Goal: Information Seeking & Learning: Check status

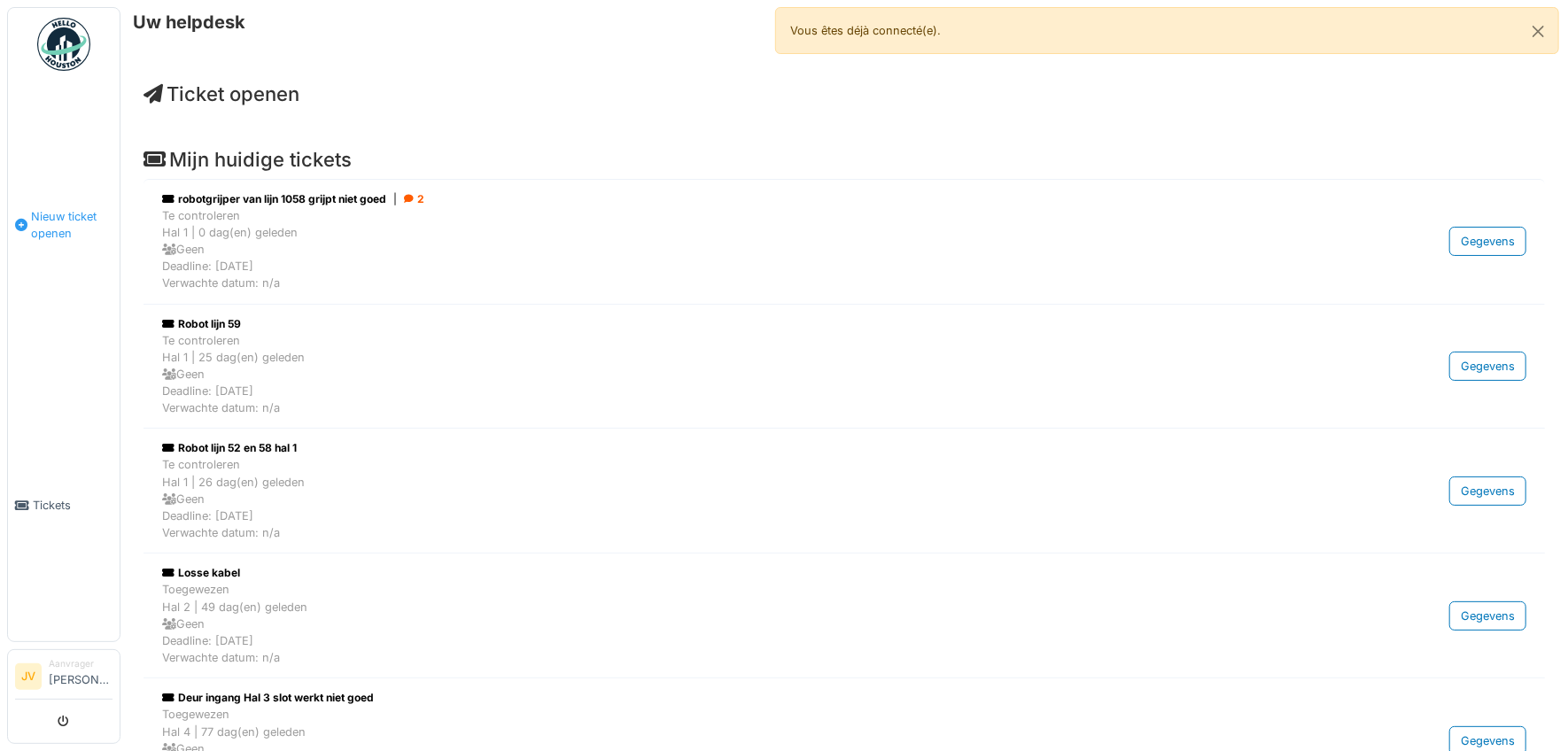
click at [51, 220] on span "Nieuw ticket openen" at bounding box center [71, 224] width 81 height 33
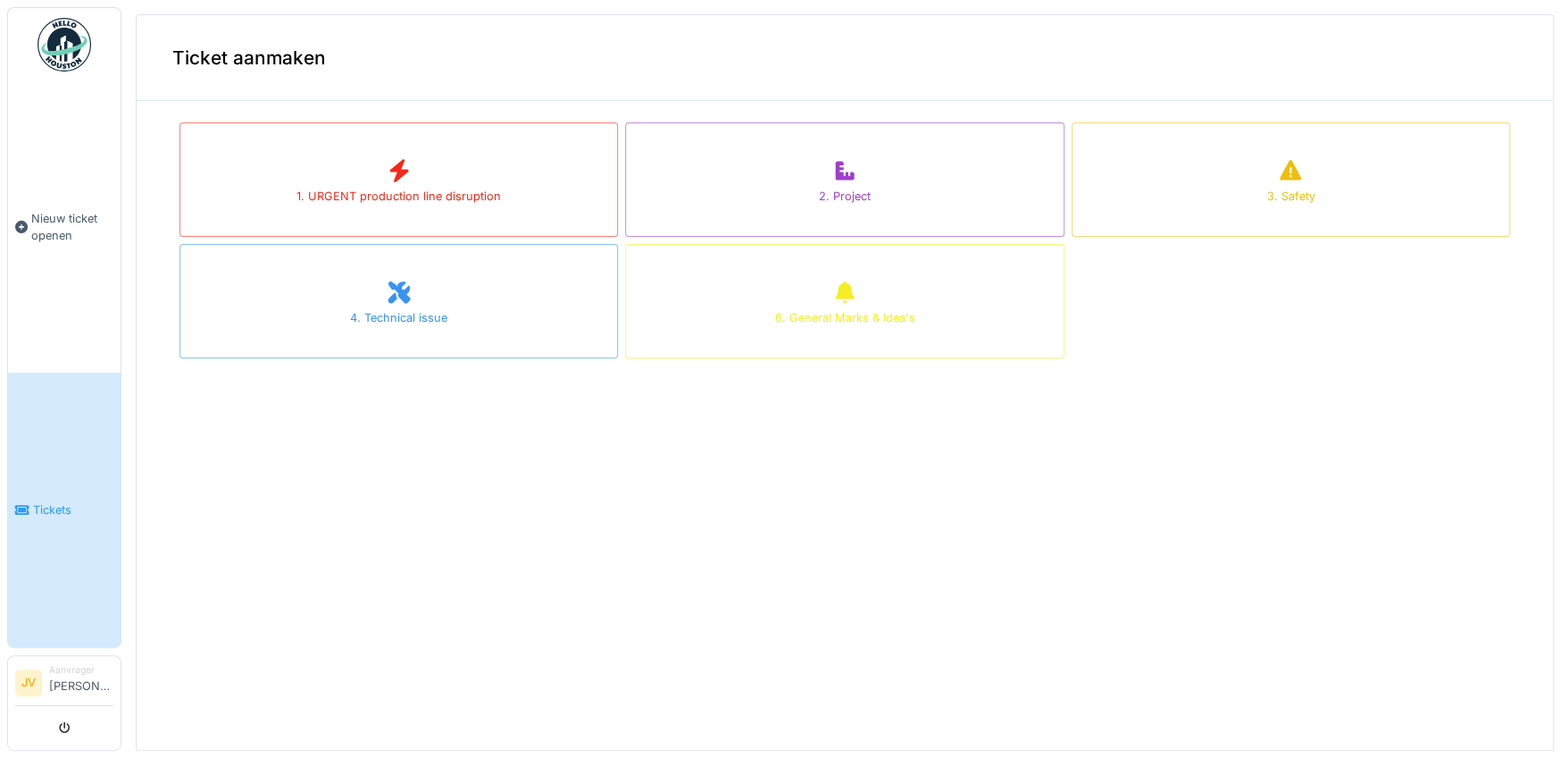
click at [51, 472] on link "Tickets" at bounding box center [65, 509] width 113 height 274
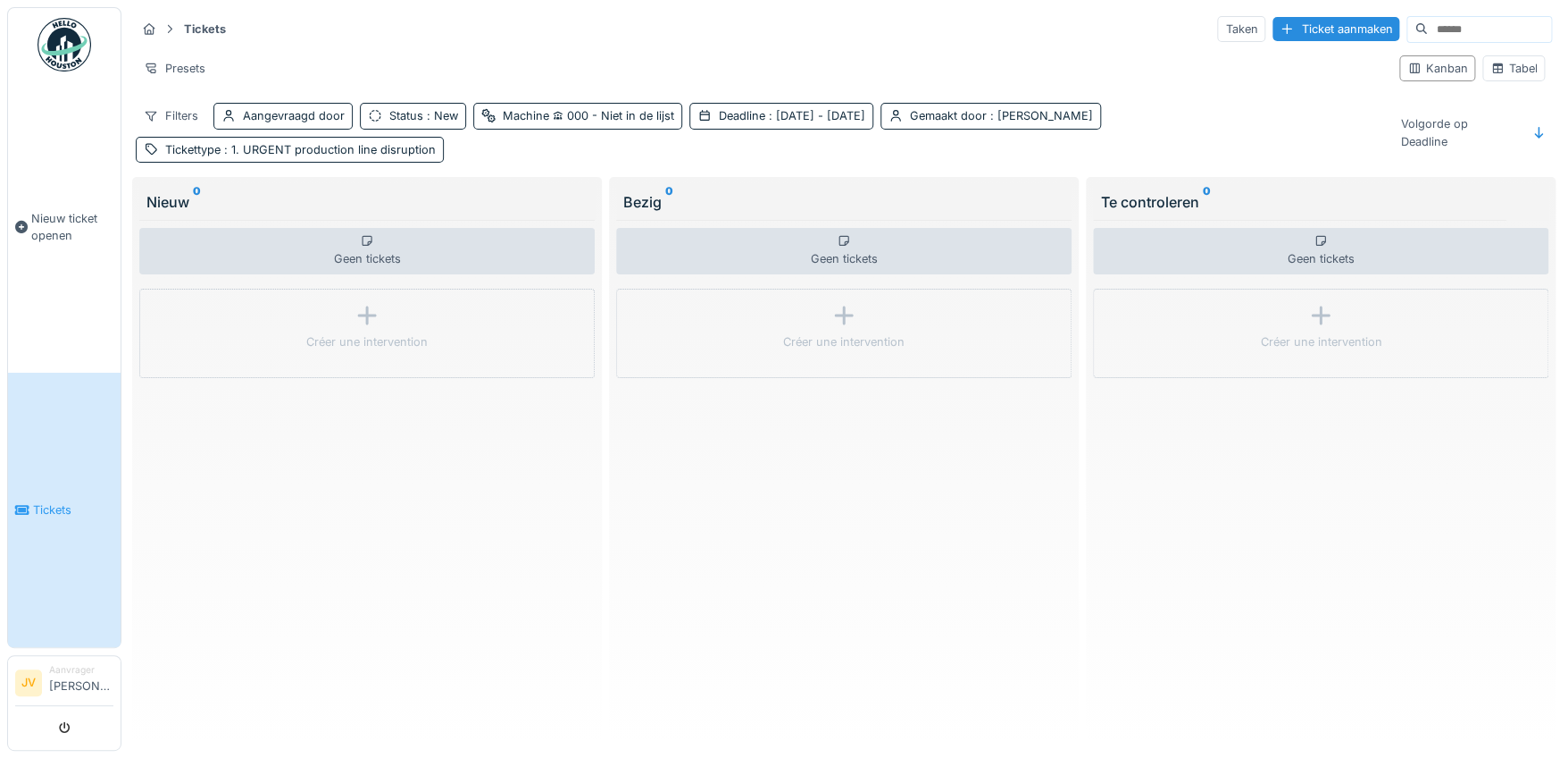
click at [31, 505] on link "Tickets" at bounding box center [65, 509] width 113 height 274
click at [1428, 23] on input at bounding box center [1489, 29] width 123 height 25
click at [269, 114] on div "Aangevraagd door" at bounding box center [294, 116] width 102 height 17
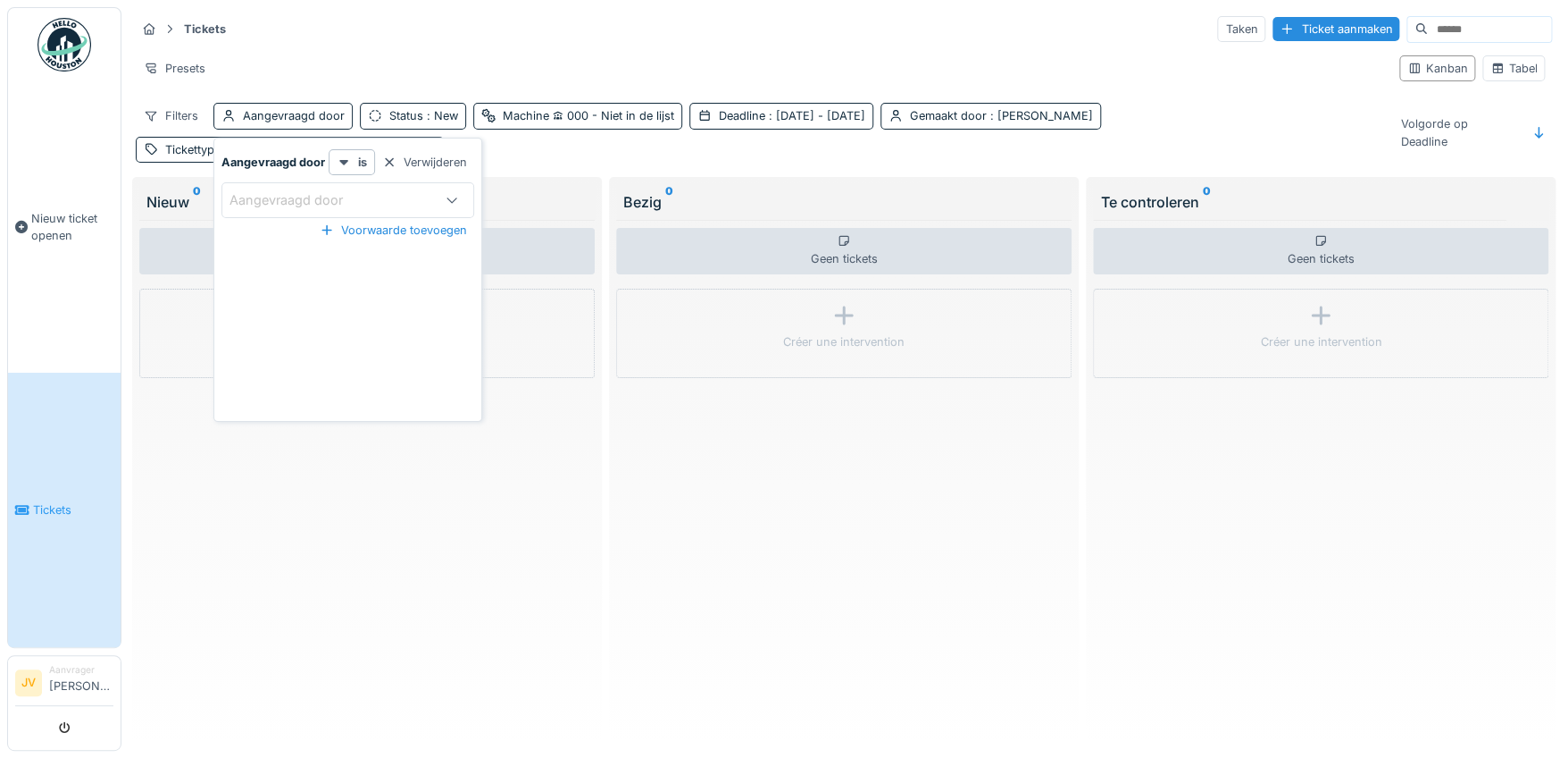
click at [304, 200] on div "Aangevraagd door" at bounding box center [299, 200] width 138 height 20
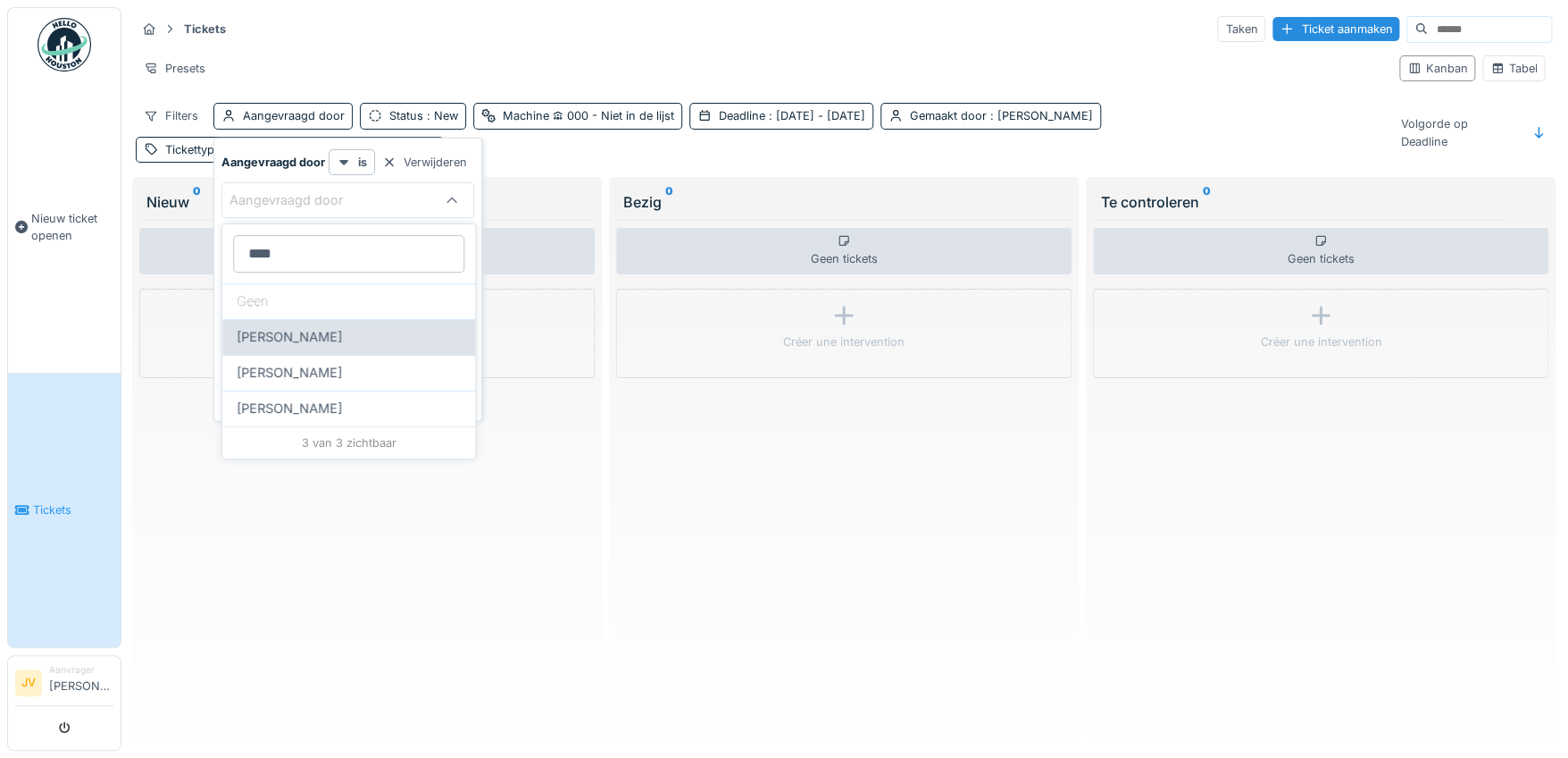
type door_cxMjg "****"
click at [286, 333] on span "Kris Vanhoyweghen" at bounding box center [290, 337] width 106 height 20
type input "****"
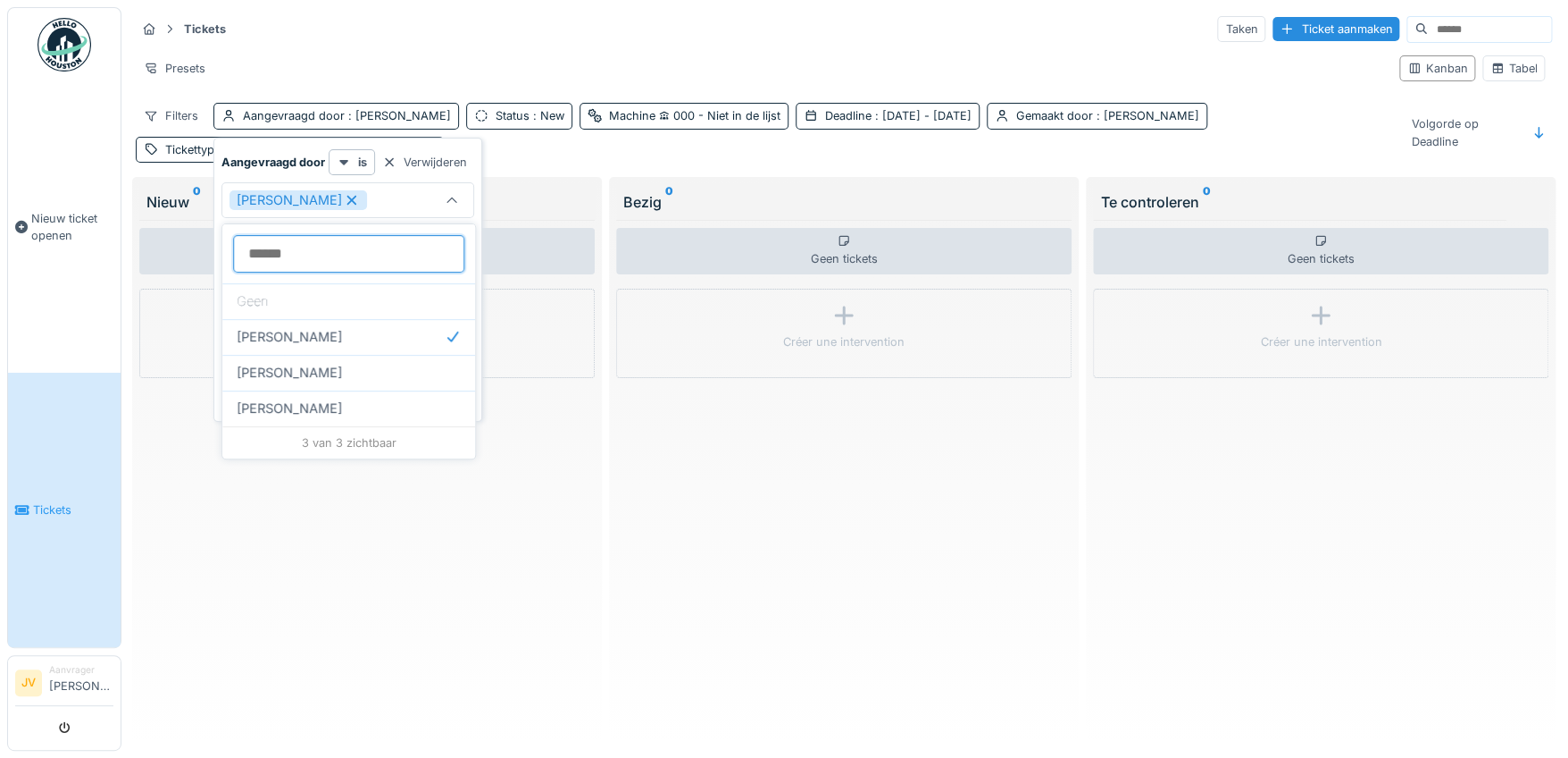
click at [279, 258] on door_cxMjg at bounding box center [349, 253] width 231 height 37
click at [265, 252] on door_cxMjg at bounding box center [349, 253] width 231 height 37
click at [301, 249] on door_cxMjg at bounding box center [349, 253] width 231 height 37
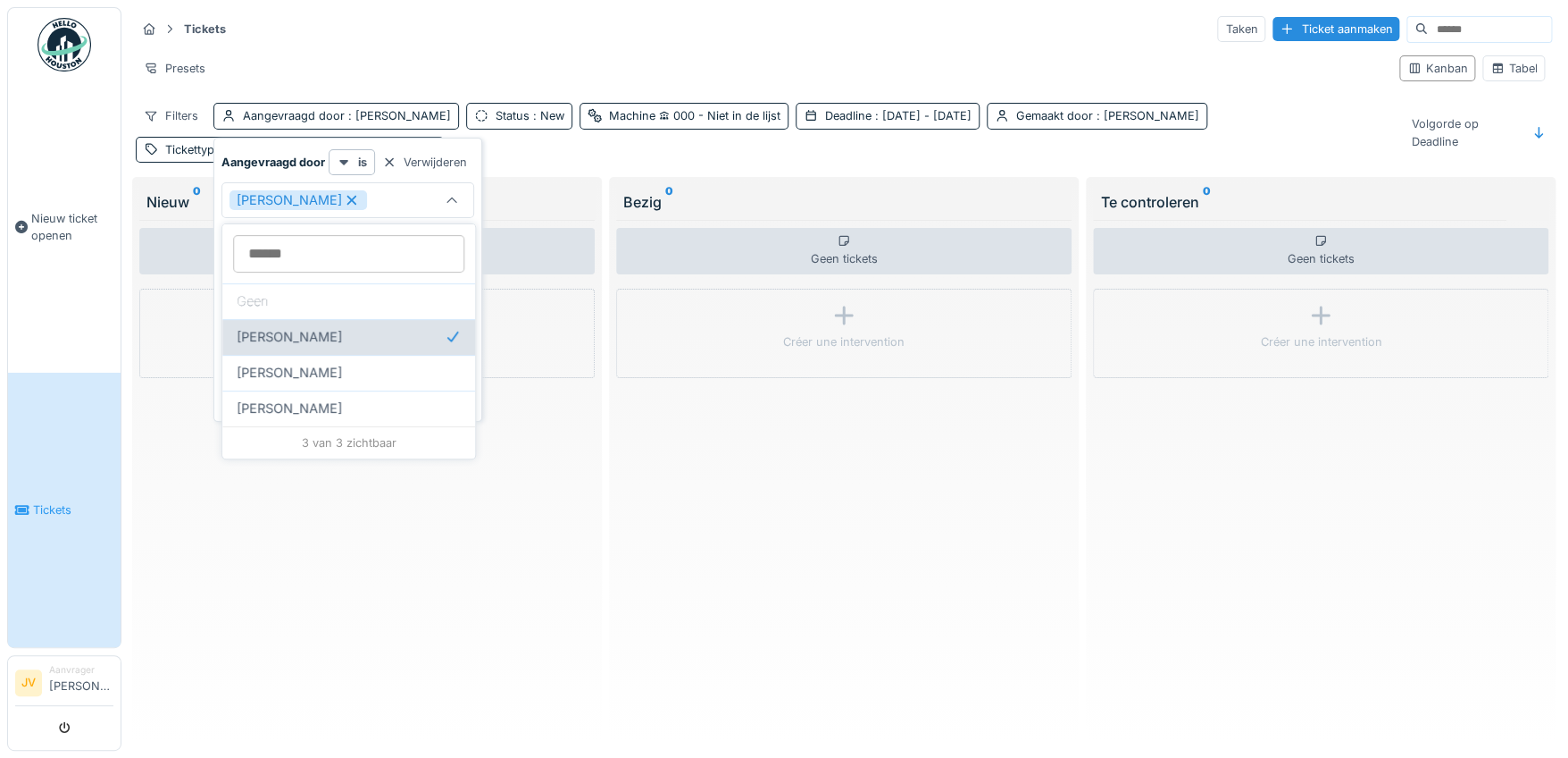
click at [331, 323] on div "Kris Vanhoyweghen" at bounding box center [348, 336] width 252 height 36
click at [323, 332] on span "Kris Vanhoyweghen" at bounding box center [290, 337] width 106 height 20
type input "****"
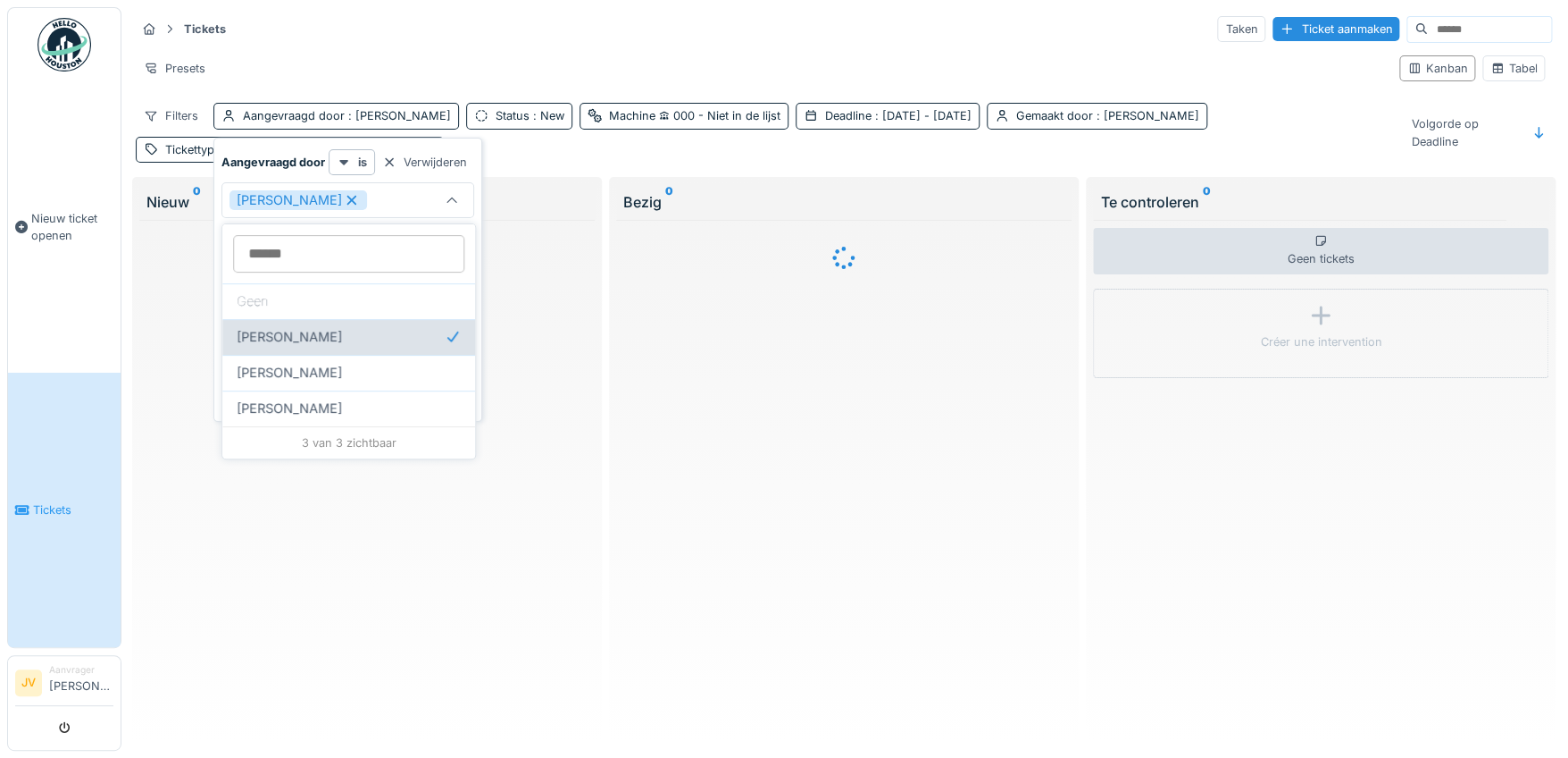
click at [322, 332] on span "Kris Vanhoyweghen" at bounding box center [290, 337] width 106 height 20
type input "****"
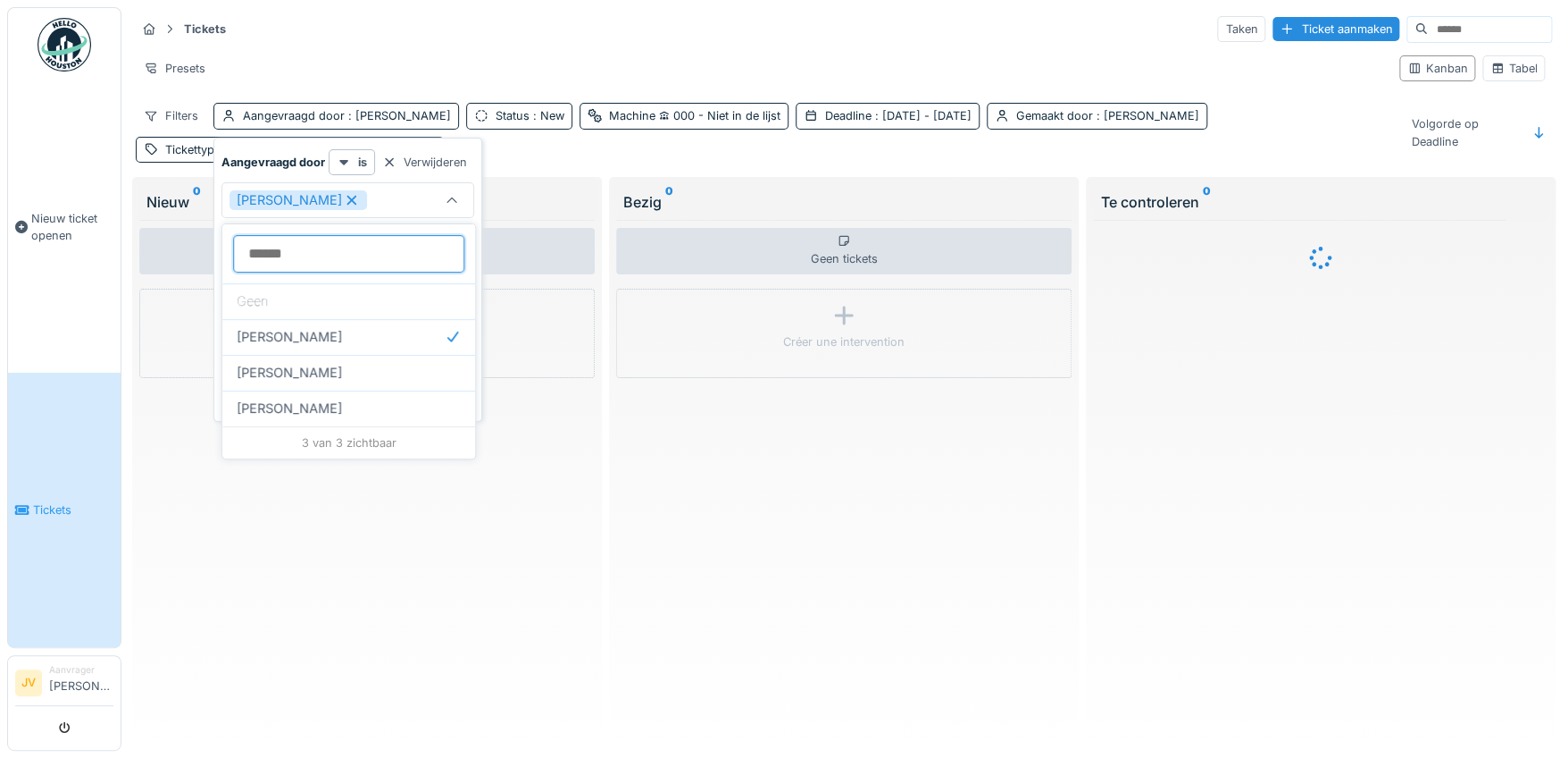
click at [269, 256] on door_cxMjg at bounding box center [349, 253] width 231 height 37
click at [260, 249] on door_cxMjg at bounding box center [349, 253] width 231 height 37
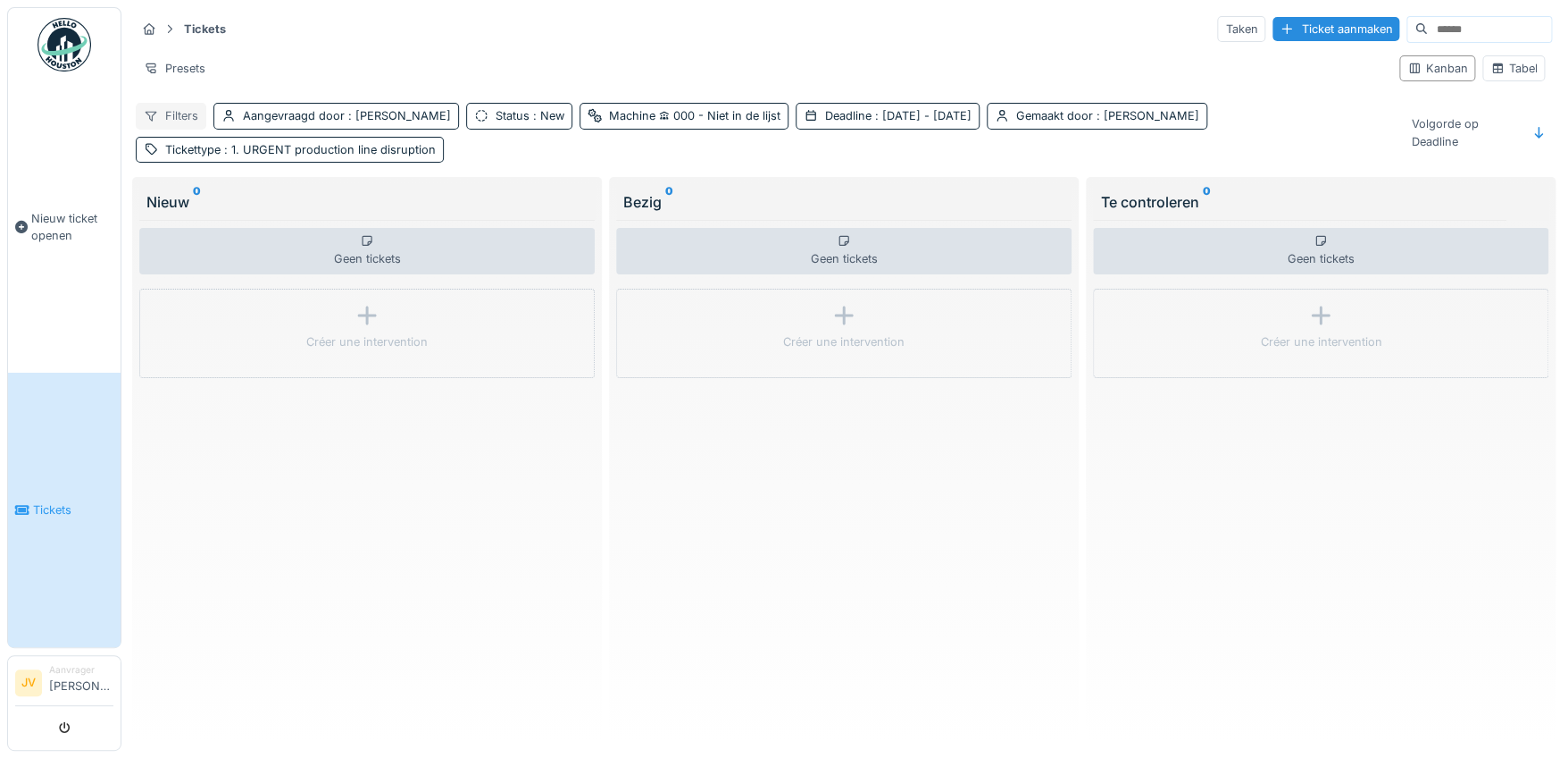
click at [179, 108] on div "Filters" at bounding box center [170, 116] width 70 height 26
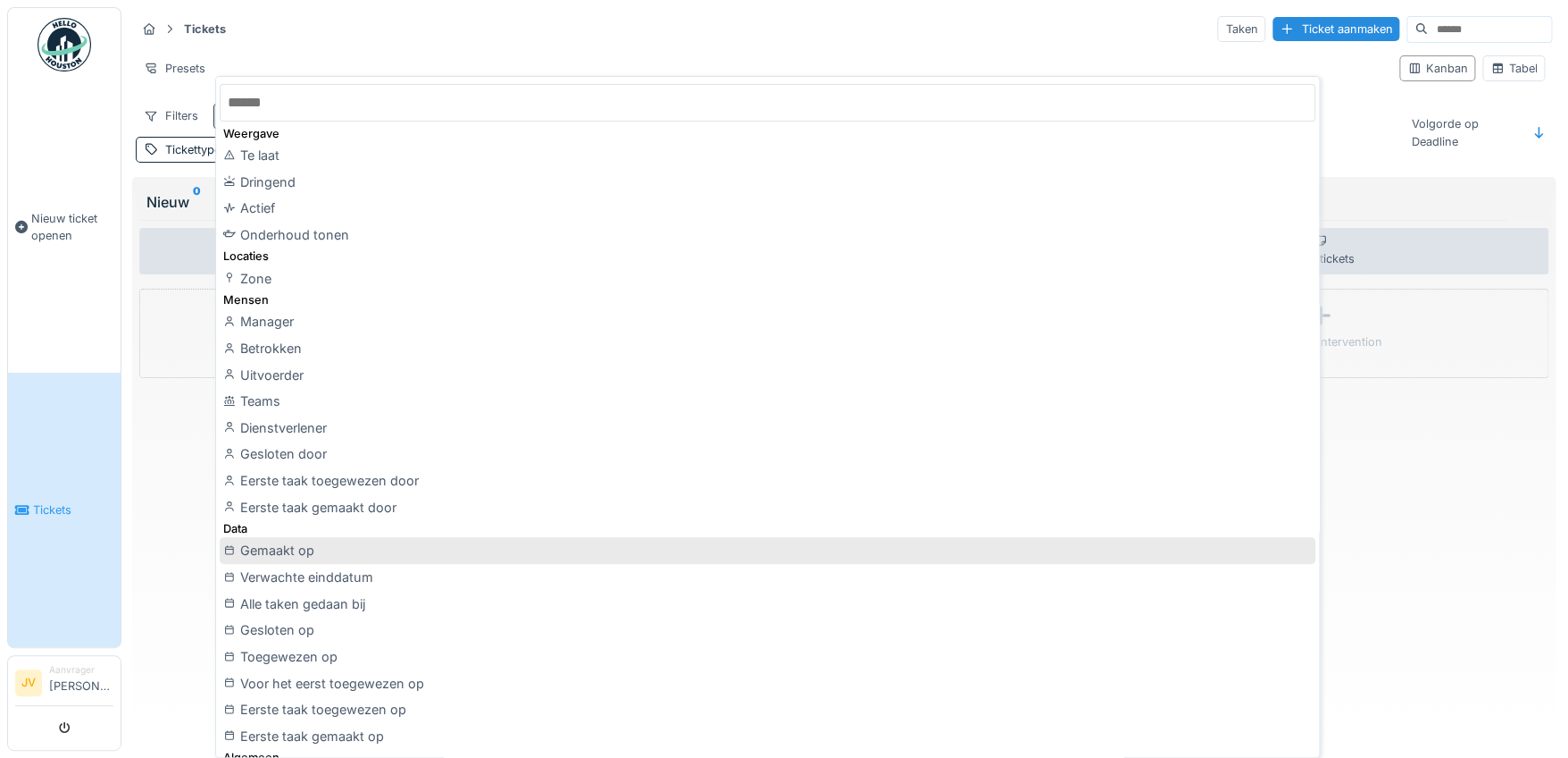
click at [294, 543] on div "Gemaakt op" at bounding box center [767, 549] width 1095 height 26
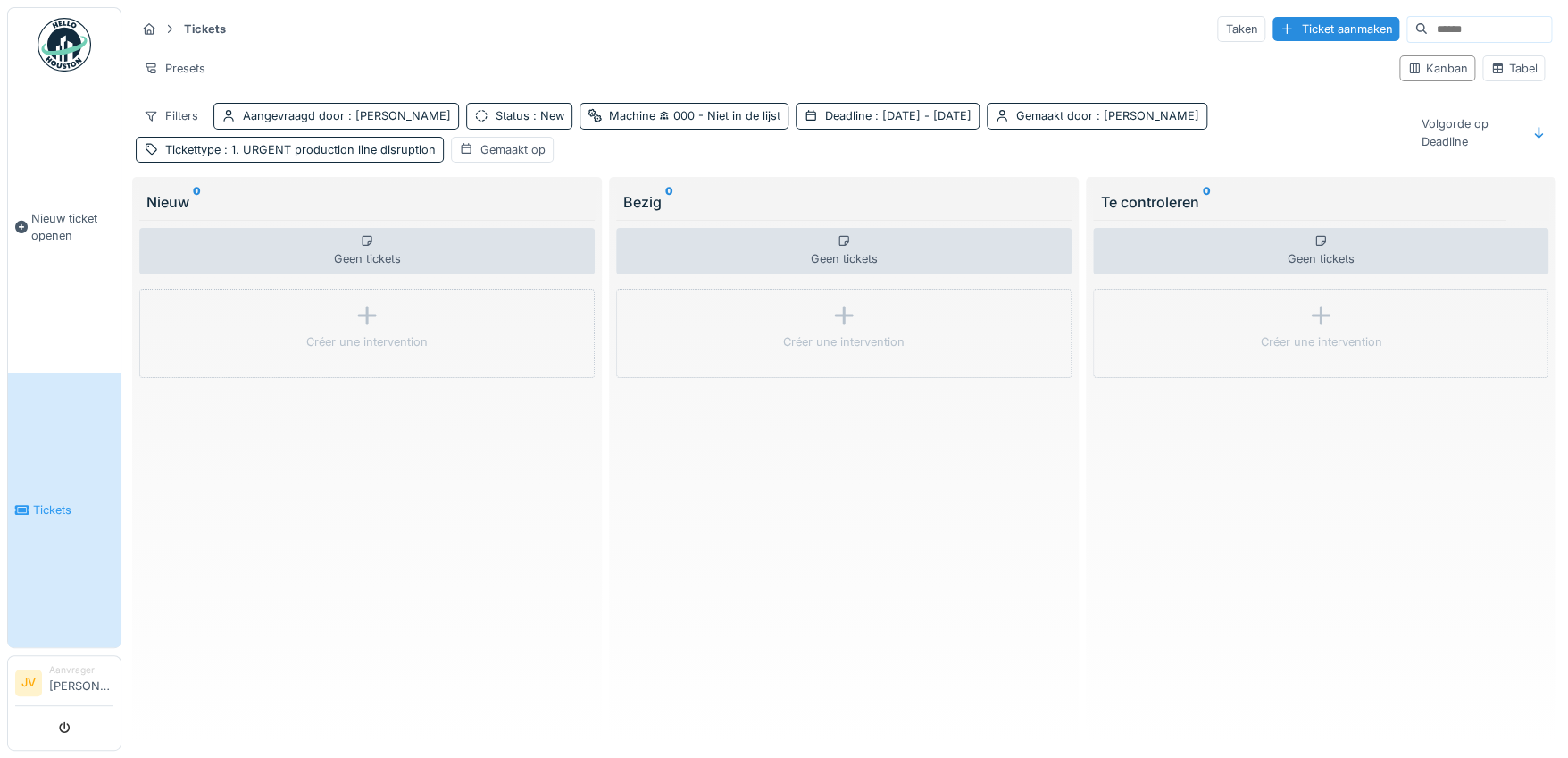
click at [45, 486] on link "Tickets" at bounding box center [65, 509] width 113 height 274
click at [339, 108] on div "Aangevraagd door : Kris Vanhoyweghen" at bounding box center [347, 116] width 208 height 17
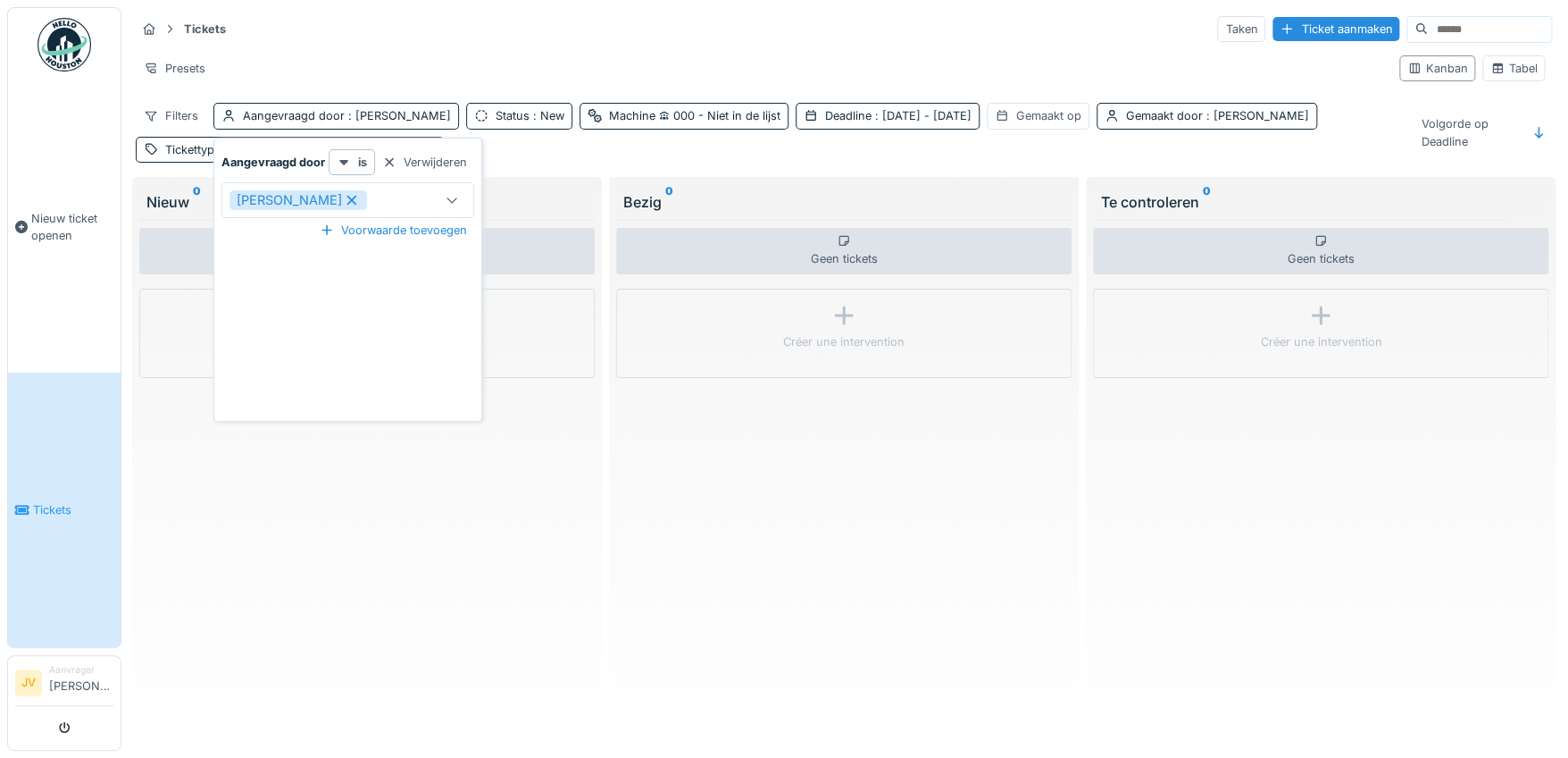
click at [341, 194] on div "Kris Vanhoyweghen" at bounding box center [298, 200] width 137 height 20
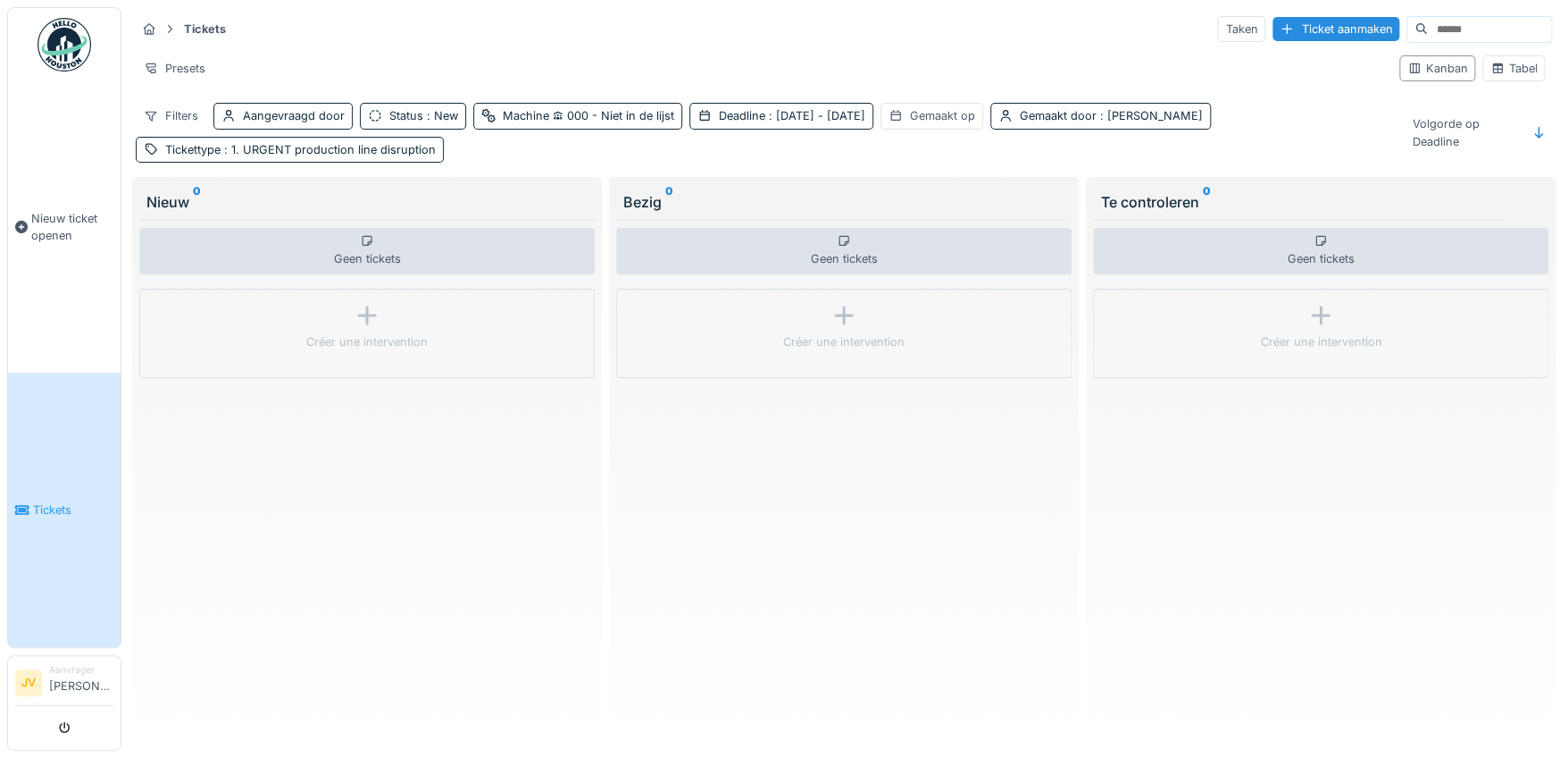
click at [60, 507] on link "Tickets" at bounding box center [65, 509] width 113 height 274
click at [64, 723] on icon "submit" at bounding box center [65, 728] width 12 height 12
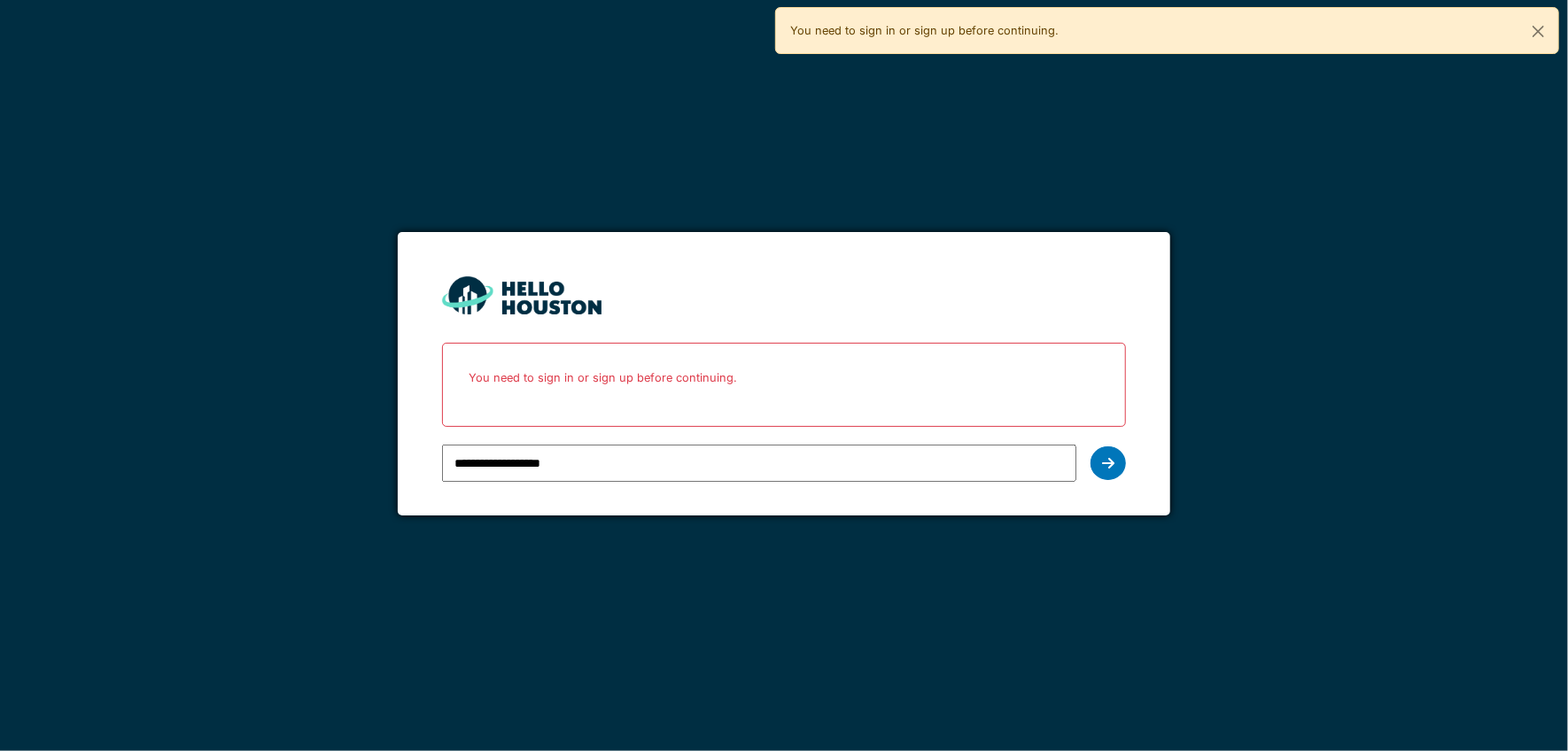
drag, startPoint x: 583, startPoint y: 466, endPoint x: 349, endPoint y: 501, distance: 236.6
click at [350, 501] on div "**********" at bounding box center [784, 376] width 1568 height 751
type input "**********"
click at [1113, 465] on icon at bounding box center [1108, 463] width 13 height 14
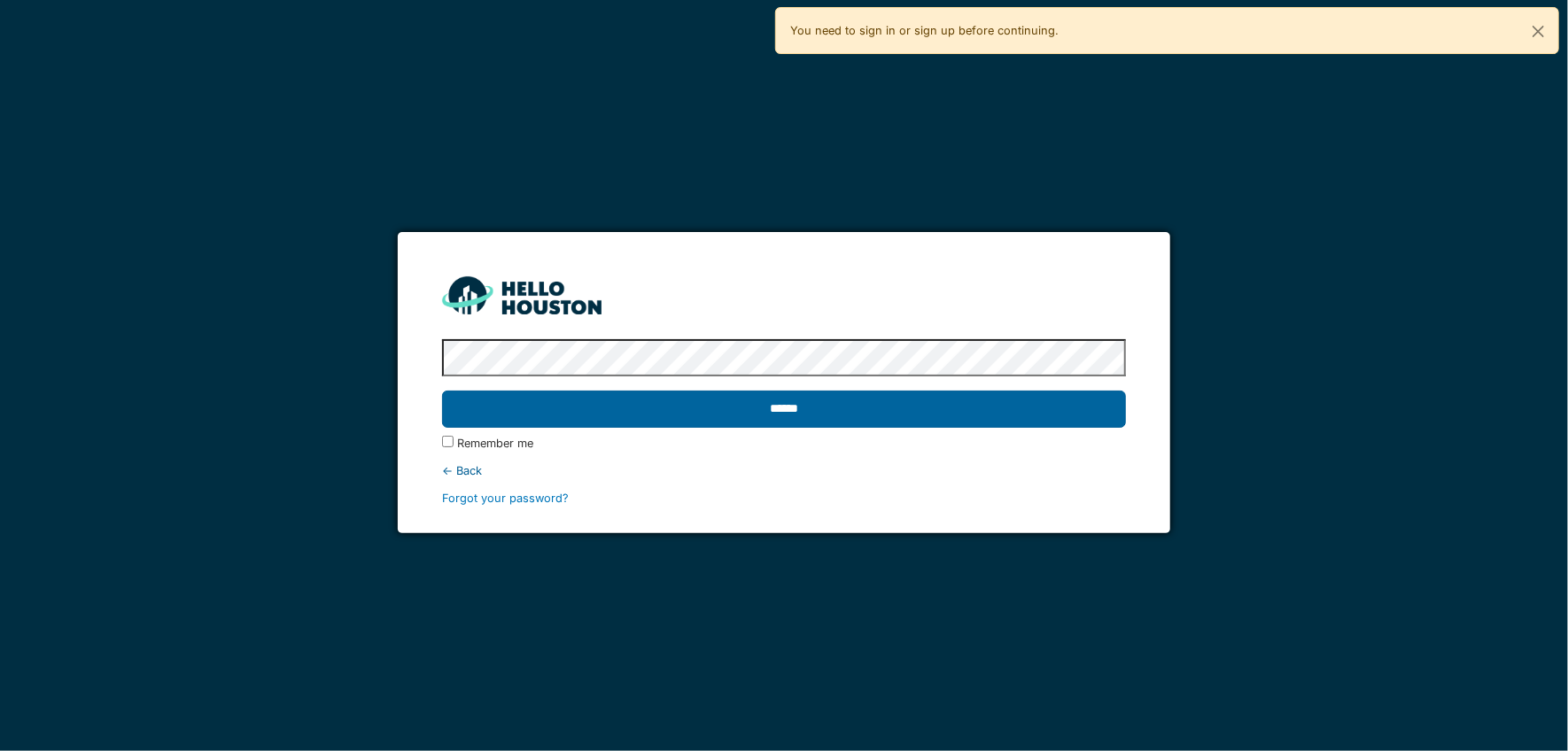
click at [807, 414] on input "******" at bounding box center [783, 408] width 684 height 37
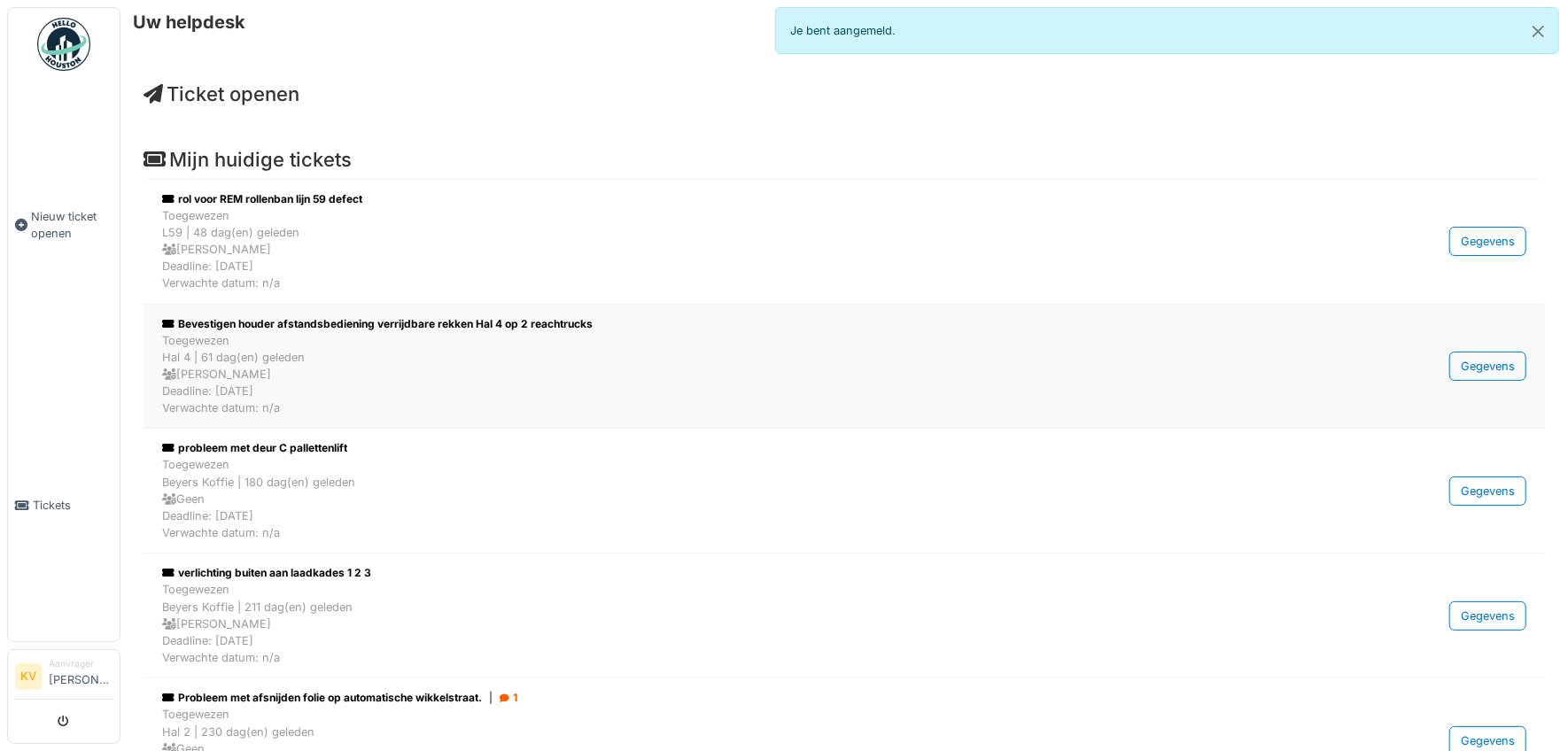
click at [252, 320] on div "Bevestigen houder afstandsbediening verrijdbare rekken Hal 4 op 2 reachtrucks" at bounding box center [732, 324] width 1141 height 16
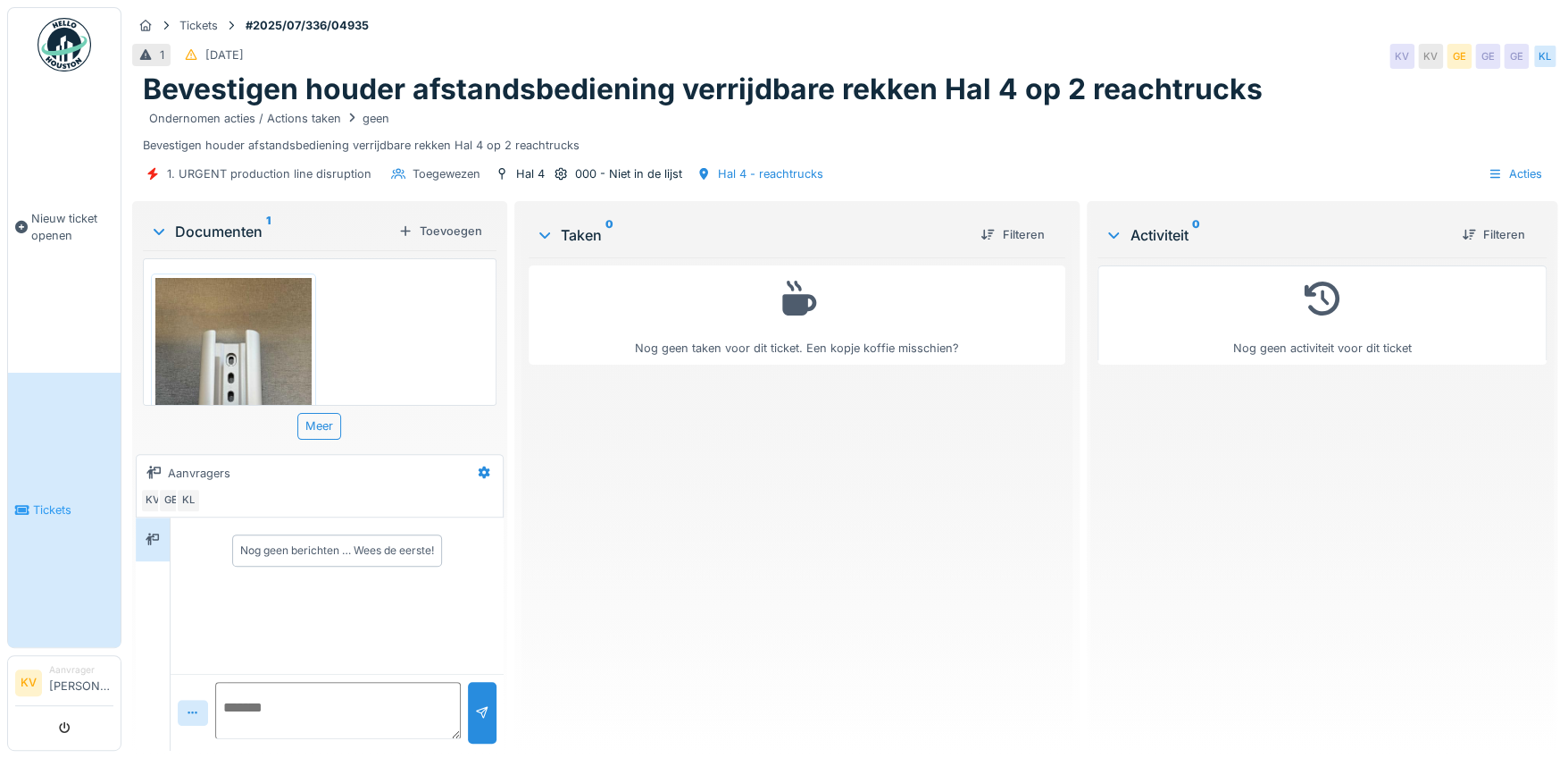
click at [219, 355] on img at bounding box center [234, 382] width 157 height 208
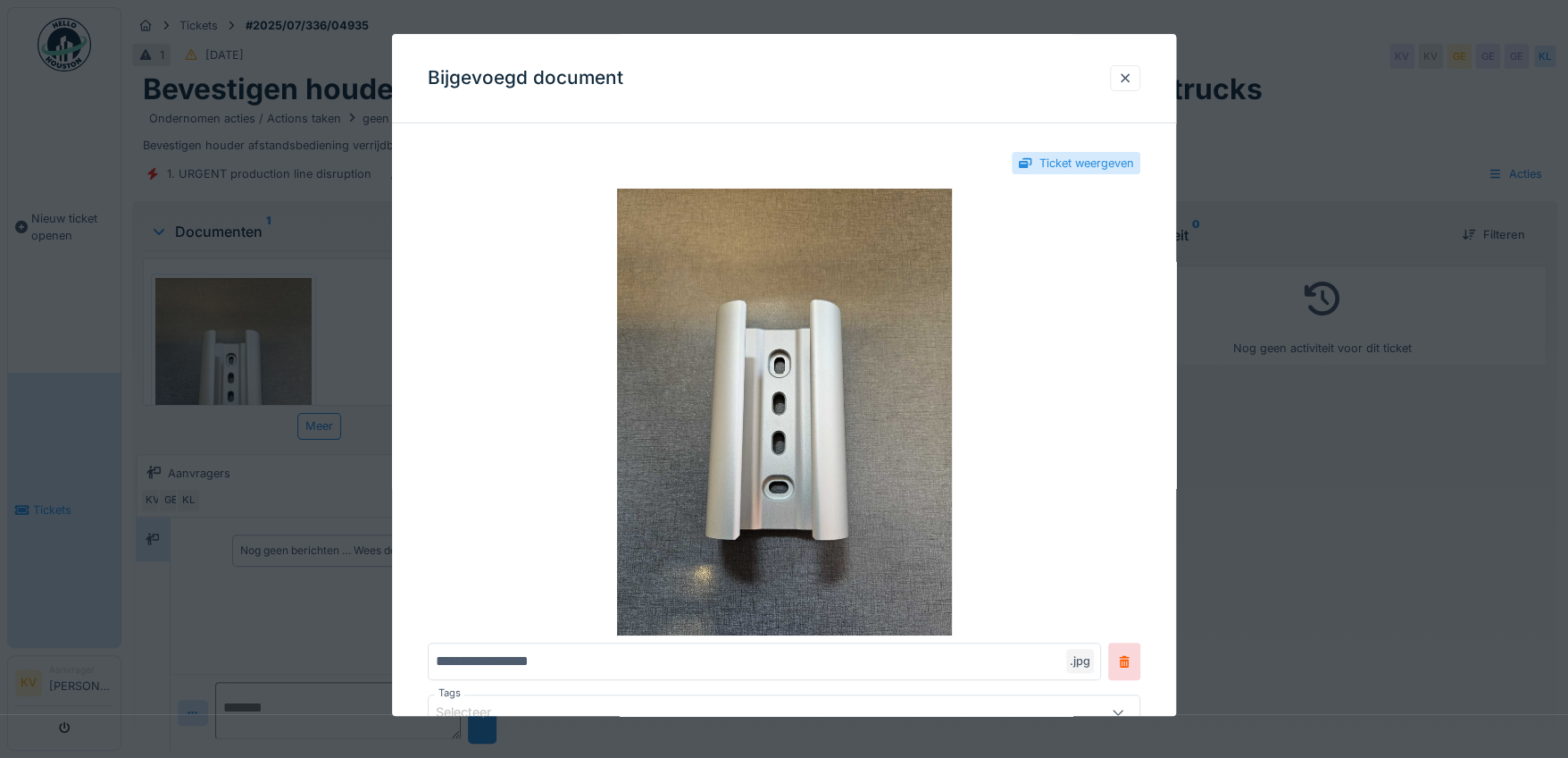
click at [1127, 63] on div "Bijgevoegd document" at bounding box center [783, 78] width 784 height 89
click at [1126, 74] on div at bounding box center [1125, 77] width 15 height 17
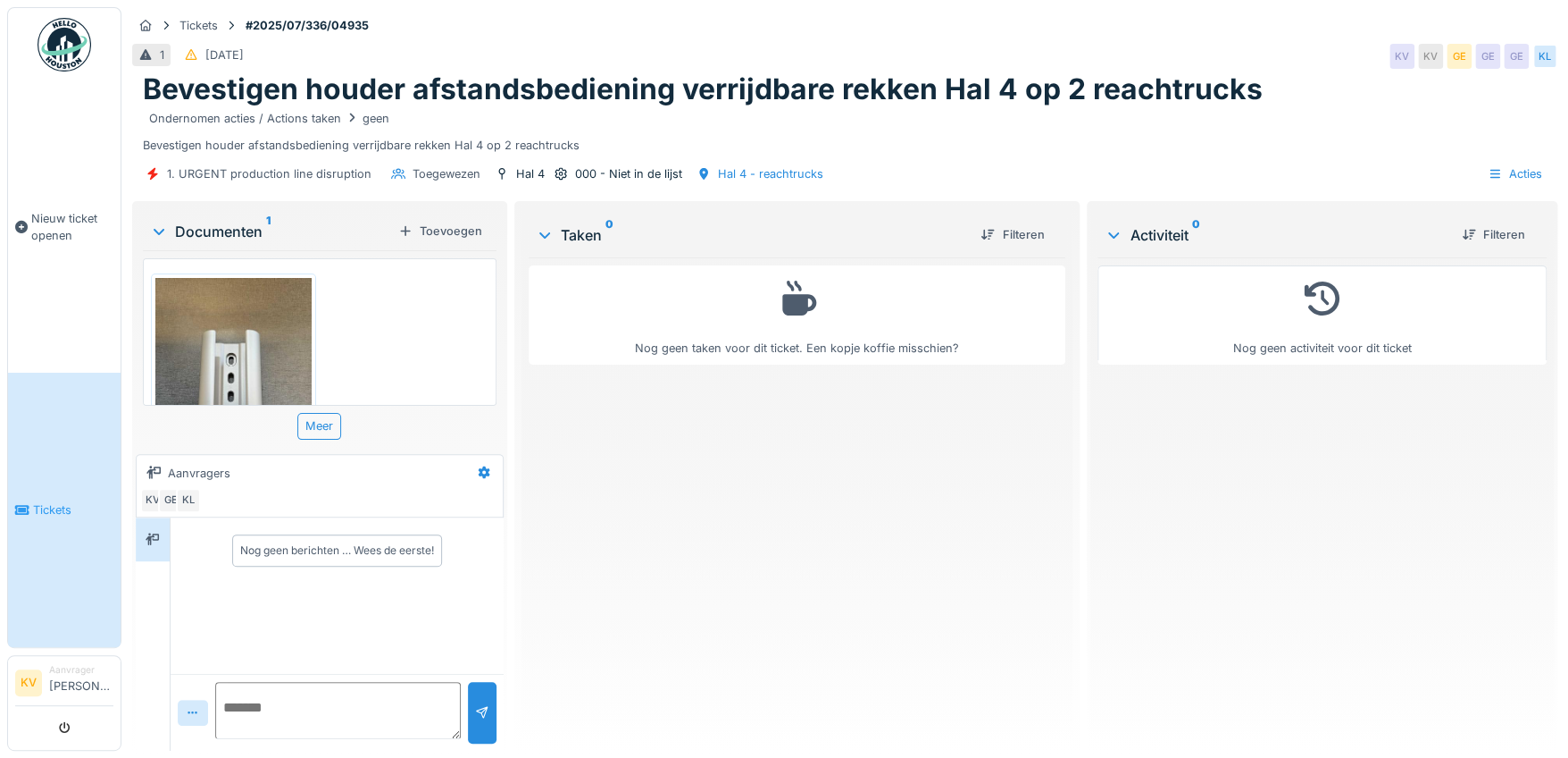
click at [239, 384] on img at bounding box center [234, 382] width 157 height 208
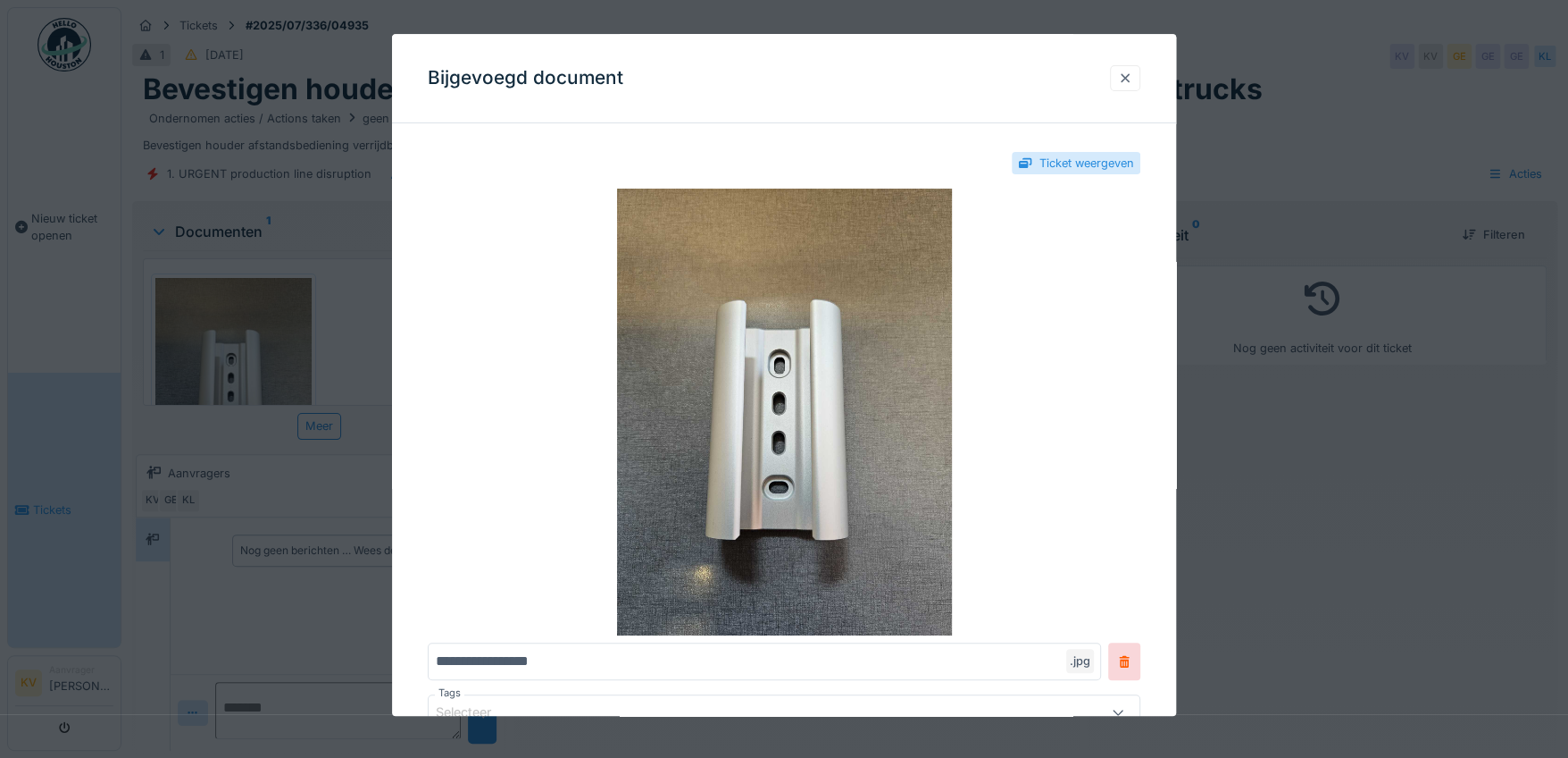
click at [1127, 73] on div at bounding box center [1125, 77] width 15 height 17
